Goal: Information Seeking & Learning: Learn about a topic

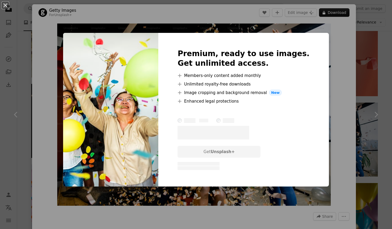
scroll to position [494, 0]
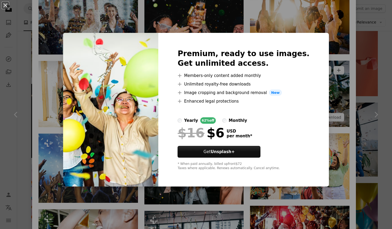
click at [319, 77] on div "An X shape Premium, ready to use images. Get unlimited access. A plus sign Memb…" at bounding box center [196, 114] width 392 height 229
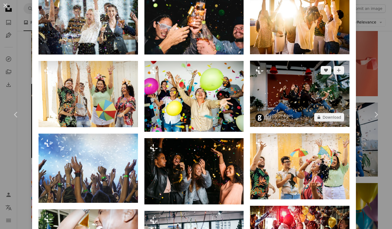
click at [319, 85] on img at bounding box center [299, 94] width 99 height 66
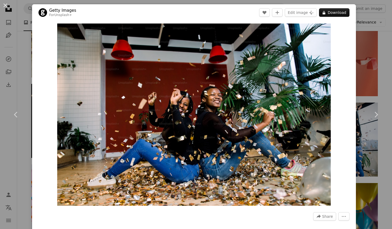
click at [368, 60] on div "An X shape Chevron left Chevron right Getty Images For Unsplash+ A heart A plus…" at bounding box center [196, 114] width 392 height 229
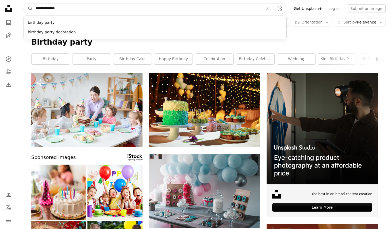
drag, startPoint x: 50, startPoint y: 6, endPoint x: 5, endPoint y: 6, distance: 45.7
type input "*****"
click button "A magnifying glass" at bounding box center [28, 8] width 9 height 10
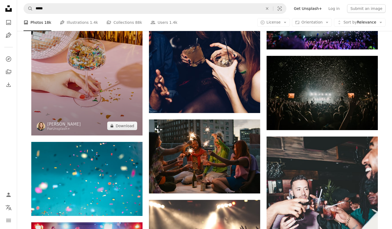
scroll to position [283, 0]
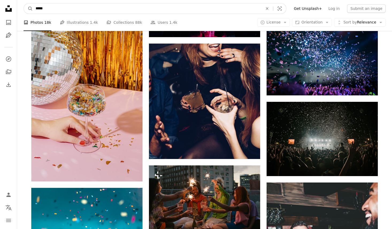
click at [45, 9] on input "*****" at bounding box center [147, 8] width 228 height 10
type input "**********"
click button "A magnifying glass" at bounding box center [28, 8] width 9 height 10
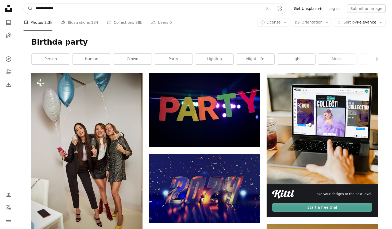
click at [47, 9] on input "**********" at bounding box center [147, 8] width 228 height 10
type input "**********"
click at [24, 3] on button "A magnifying glass" at bounding box center [28, 8] width 9 height 10
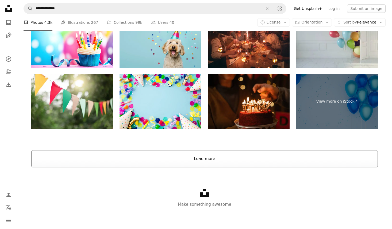
click at [199, 163] on button "Load more" at bounding box center [204, 158] width 346 height 17
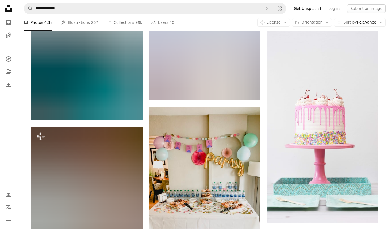
scroll to position [3069, 0]
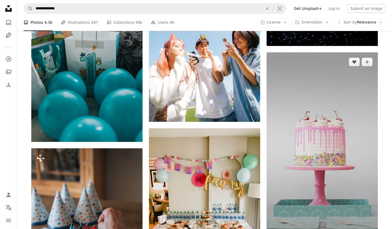
click at [322, 142] on img at bounding box center [321, 148] width 111 height 192
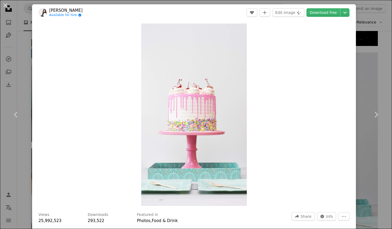
click at [368, 88] on div "An X shape Chevron left Chevron right [PERSON_NAME] Available for hire A checkm…" at bounding box center [196, 114] width 392 height 229
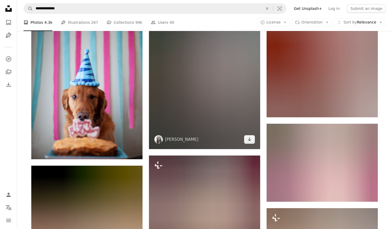
scroll to position [3372, 0]
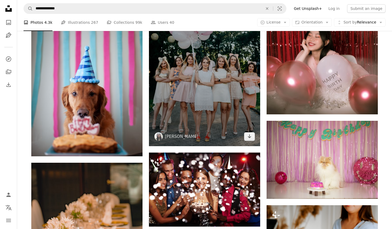
click at [222, 110] on img at bounding box center [204, 63] width 111 height 166
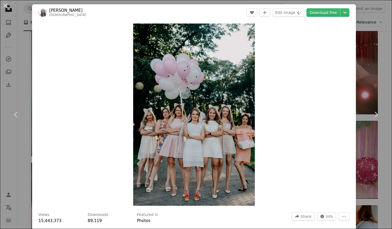
click at [365, 75] on div "An X shape Chevron left Chevron right [PERSON_NAME] zorianast A heart A plus si…" at bounding box center [196, 114] width 392 height 229
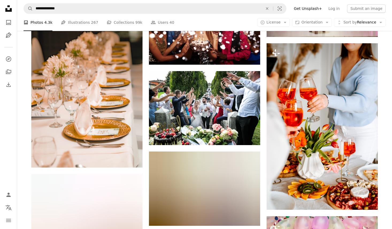
scroll to position [3536, 0]
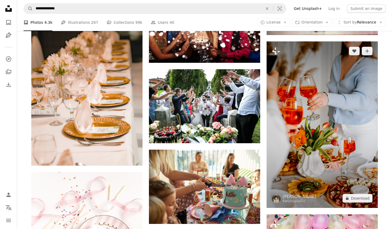
click at [327, 102] on img at bounding box center [321, 124] width 111 height 166
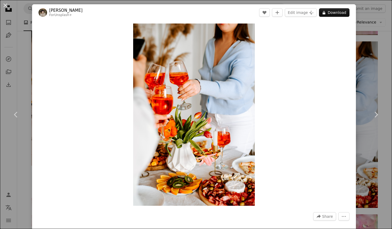
click at [388, 71] on div "An X shape Chevron left Chevron right [PERSON_NAME] For Unsplash+ A heart A plu…" at bounding box center [196, 114] width 392 height 229
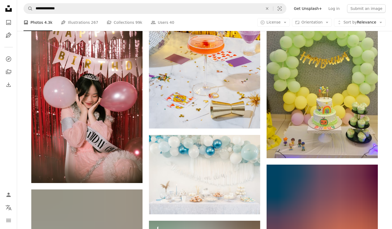
scroll to position [3972, 0]
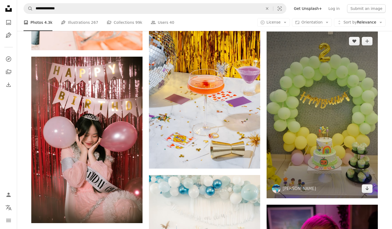
click at [312, 112] on img at bounding box center [321, 115] width 111 height 167
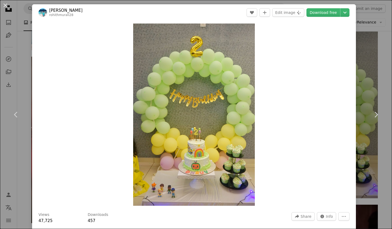
click at [376, 88] on div "An X shape Chevron left Chevron right [PERSON_NAME] rohithmurali28 A heart A pl…" at bounding box center [196, 114] width 392 height 229
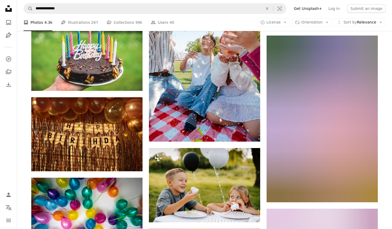
scroll to position [4724, 0]
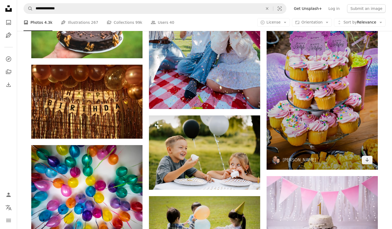
click at [304, 105] on img at bounding box center [321, 86] width 111 height 167
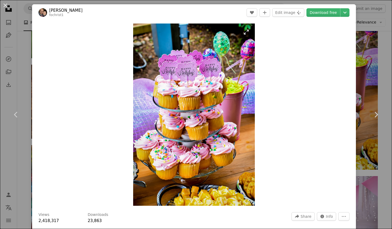
click at [199, 96] on img "Zoom in on this image" at bounding box center [194, 115] width 122 height 182
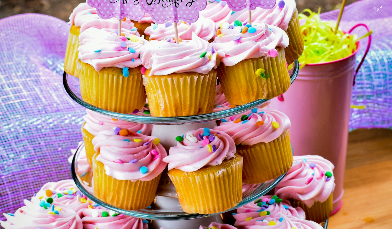
scroll to position [147, 0]
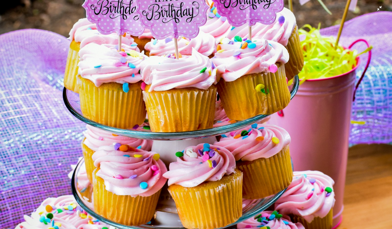
click at [195, 85] on img "Zoom out on this image" at bounding box center [196, 147] width 392 height 588
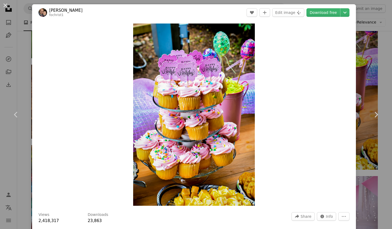
click at [389, 63] on div "An X shape Chevron left Chevron right [PERSON_NAME] fochrist1 A heart A plus si…" at bounding box center [196, 114] width 392 height 229
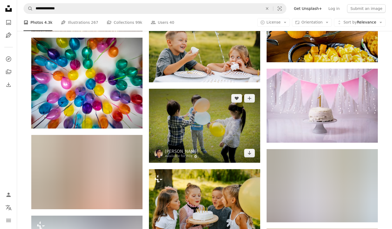
scroll to position [4830, 0]
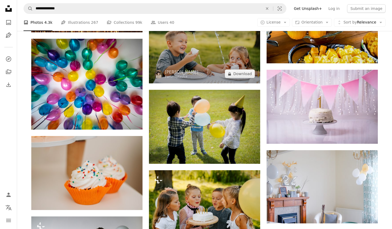
click at [230, 63] on img at bounding box center [204, 46] width 111 height 74
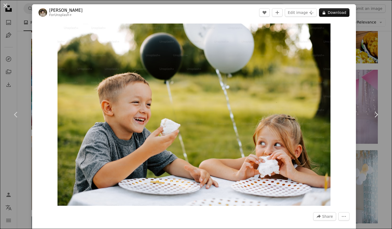
click at [356, 68] on div "Zoom in" at bounding box center [193, 115] width 323 height 188
click at [362, 69] on div "An X shape Chevron left Chevron right [PERSON_NAME] For Unsplash+ A heart A plu…" at bounding box center [196, 114] width 392 height 229
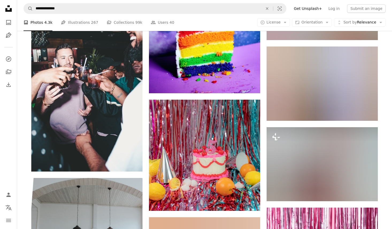
scroll to position [5829, 0]
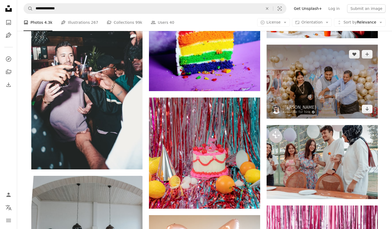
click at [310, 97] on img at bounding box center [321, 82] width 111 height 74
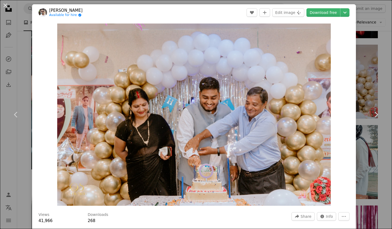
click at [19, 27] on div "An X shape Chevron left Chevron right [PERSON_NAME] Available for hire A checkm…" at bounding box center [196, 114] width 392 height 229
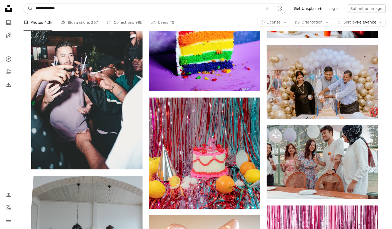
click at [41, 7] on input "**********" at bounding box center [147, 8] width 228 height 10
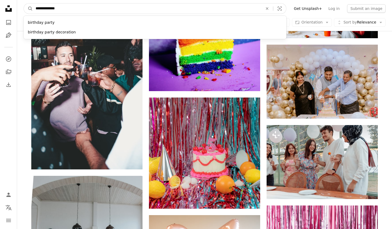
click at [41, 7] on input "**********" at bounding box center [147, 8] width 228 height 10
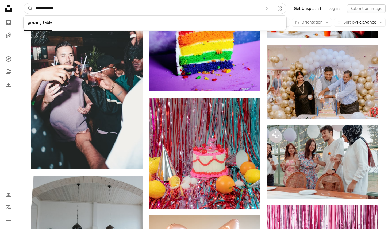
type input "**********"
click at [24, 3] on button "A magnifying glass" at bounding box center [28, 8] width 9 height 10
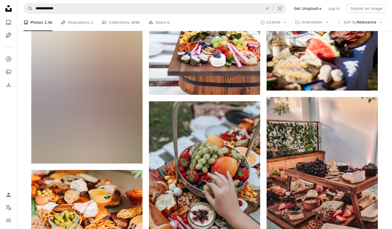
scroll to position [314, 0]
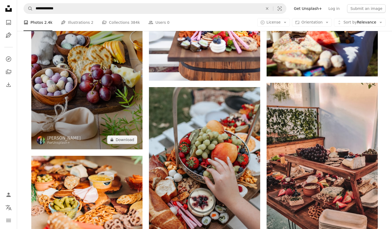
click at [118, 106] on img at bounding box center [86, 65] width 111 height 167
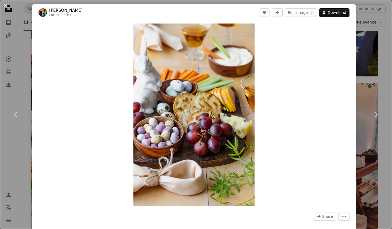
click at [382, 53] on div "An X shape Chevron left Chevron right [PERSON_NAME] For Unsplash+ A heart A plu…" at bounding box center [196, 114] width 392 height 229
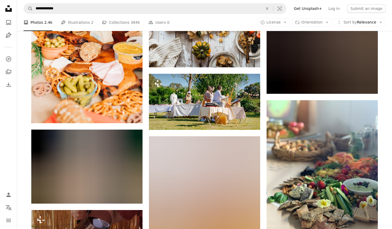
scroll to position [674, 0]
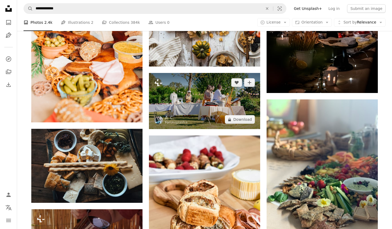
click at [220, 102] on img at bounding box center [204, 101] width 111 height 56
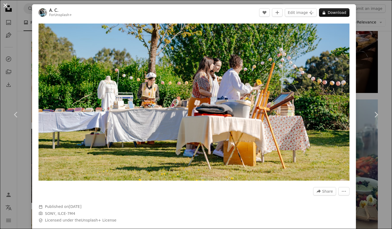
click at [6, 7] on button "An X shape" at bounding box center [5, 5] width 6 height 6
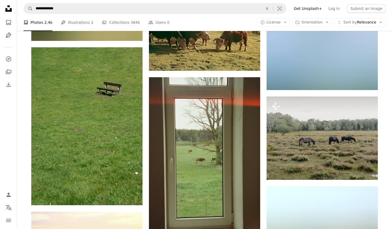
scroll to position [5199, 0]
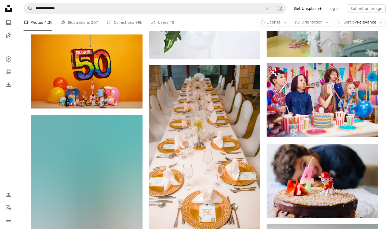
scroll to position [7007, 0]
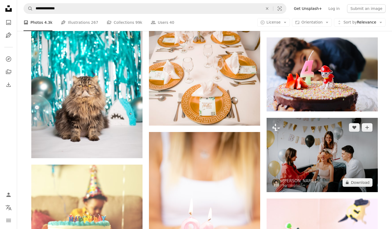
click at [312, 159] on img at bounding box center [321, 155] width 111 height 74
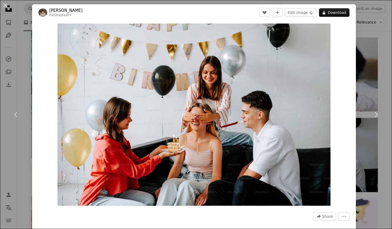
click at [22, 42] on div "An X shape Chevron left Chevron right [PERSON_NAME] For Unsplash+ A heart A plu…" at bounding box center [196, 114] width 392 height 229
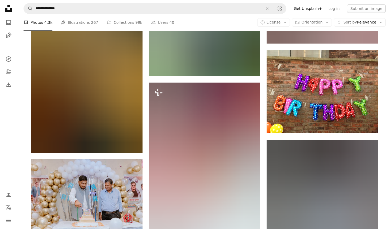
scroll to position [8020, 0]
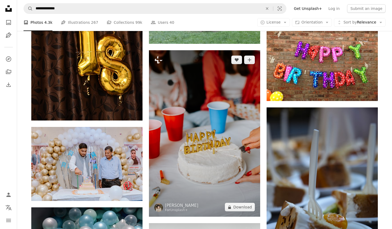
click at [174, 131] on img at bounding box center [204, 133] width 111 height 166
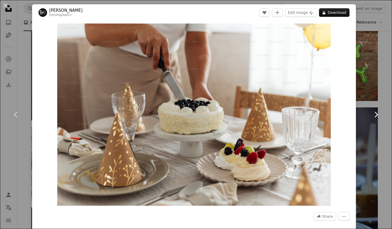
click at [363, 93] on link "Chevron right" at bounding box center [376, 114] width 32 height 51
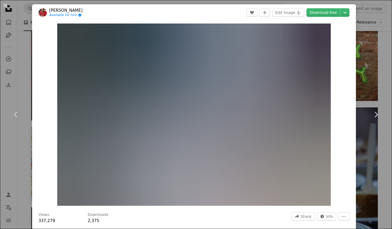
scroll to position [45, 0]
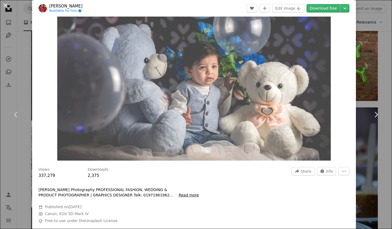
click at [4, 5] on button "An X shape" at bounding box center [5, 5] width 6 height 6
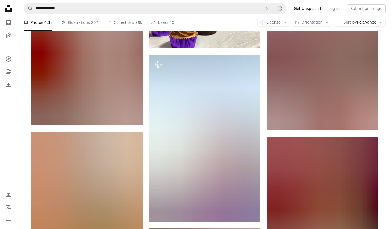
scroll to position [8850, 0]
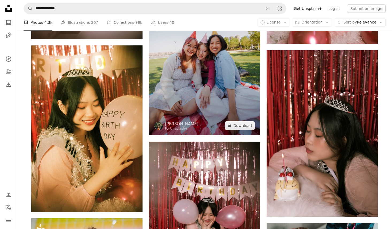
click at [198, 86] on img at bounding box center [204, 51] width 111 height 167
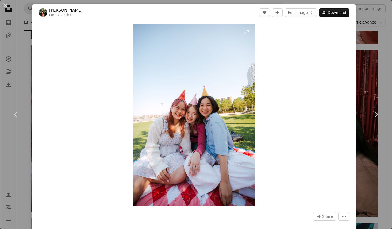
click at [185, 113] on img "Zoom in on this image" at bounding box center [194, 115] width 122 height 182
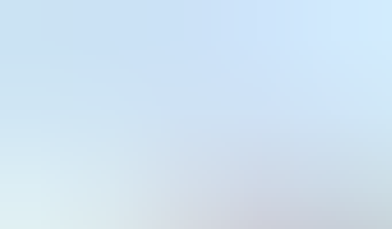
scroll to position [180, 0]
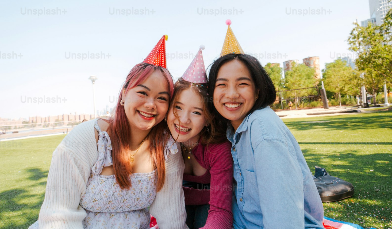
click at [207, 94] on img "Zoom out on this image" at bounding box center [196, 114] width 392 height 588
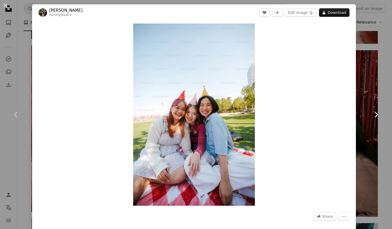
click at [367, 108] on link "Chevron right" at bounding box center [376, 114] width 32 height 51
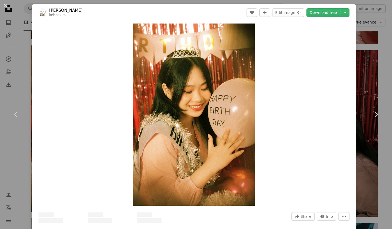
click at [370, 87] on div "An X shape Chevron left Chevron right [PERSON_NAME] A heart A plus sign Edit im…" at bounding box center [196, 114] width 392 height 229
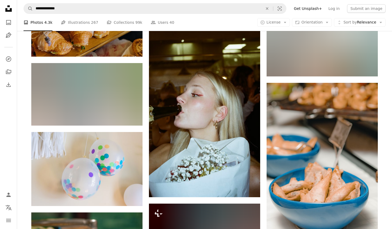
scroll to position [12628, 0]
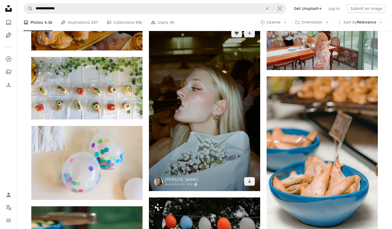
click at [224, 105] on img at bounding box center [204, 107] width 111 height 167
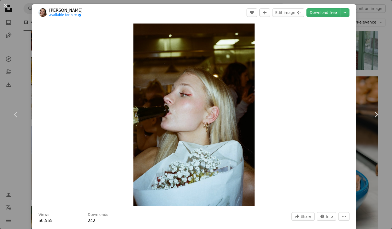
click at [364, 81] on div "An X shape Chevron left Chevron right [PERSON_NAME] Available for hire A checkm…" at bounding box center [196, 114] width 392 height 229
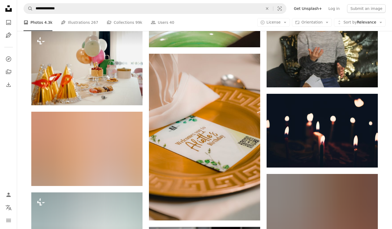
scroll to position [14331, 0]
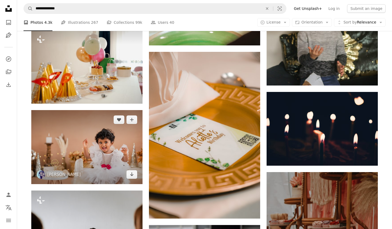
click at [121, 138] on img at bounding box center [86, 147] width 111 height 74
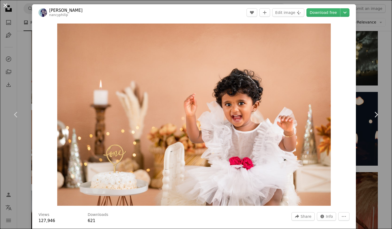
click at [6, 6] on button "An X shape" at bounding box center [5, 5] width 6 height 6
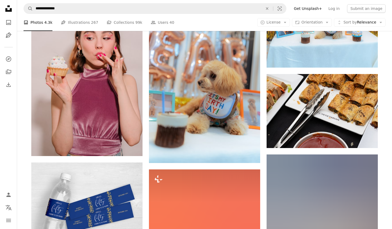
scroll to position [15119, 0]
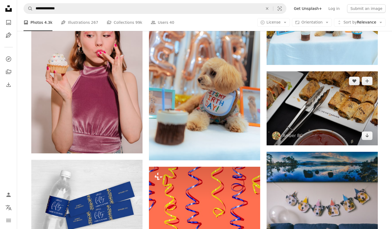
click at [357, 107] on img at bounding box center [321, 108] width 111 height 74
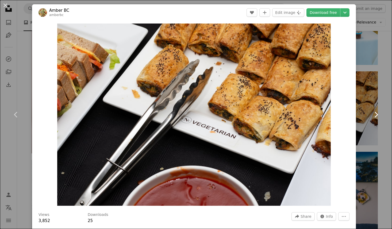
click at [379, 110] on icon "Chevron right" at bounding box center [375, 114] width 9 height 9
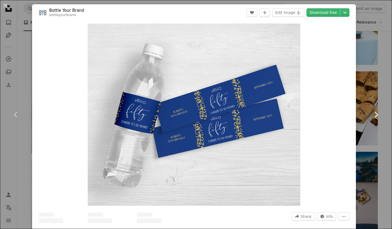
click at [379, 111] on icon "Chevron right" at bounding box center [375, 114] width 9 height 9
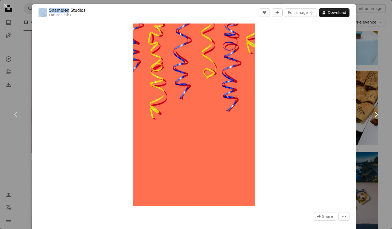
click at [379, 111] on icon "Chevron right" at bounding box center [375, 114] width 9 height 9
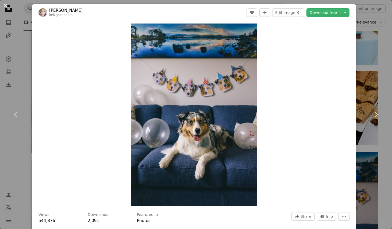
click at [5, 5] on button "An X shape" at bounding box center [5, 5] width 6 height 6
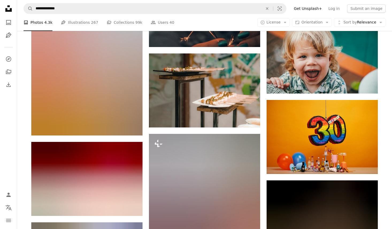
scroll to position [15647, 0]
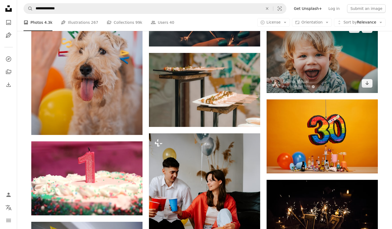
click at [332, 66] on img at bounding box center [321, 56] width 111 height 74
